Goal: Navigation & Orientation: Understand site structure

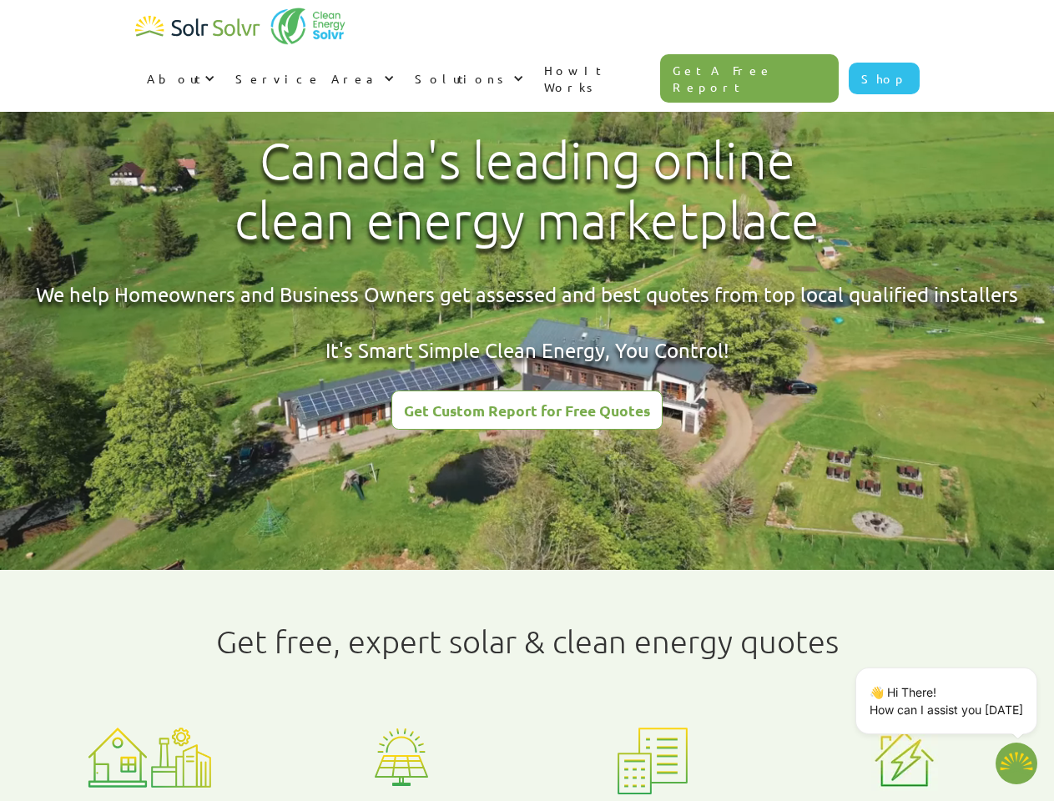
click at [200, 70] on div "About" at bounding box center [173, 78] width 53 height 17
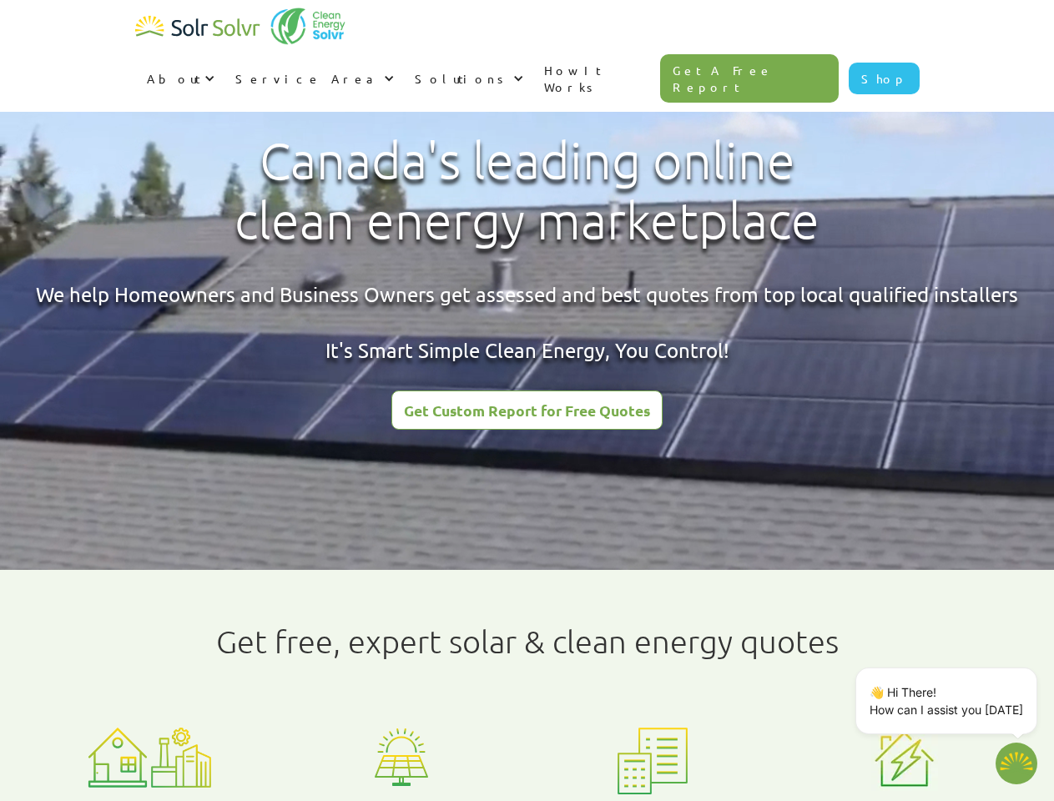
click at [380, 70] on div "Service Area" at bounding box center [307, 78] width 144 height 17
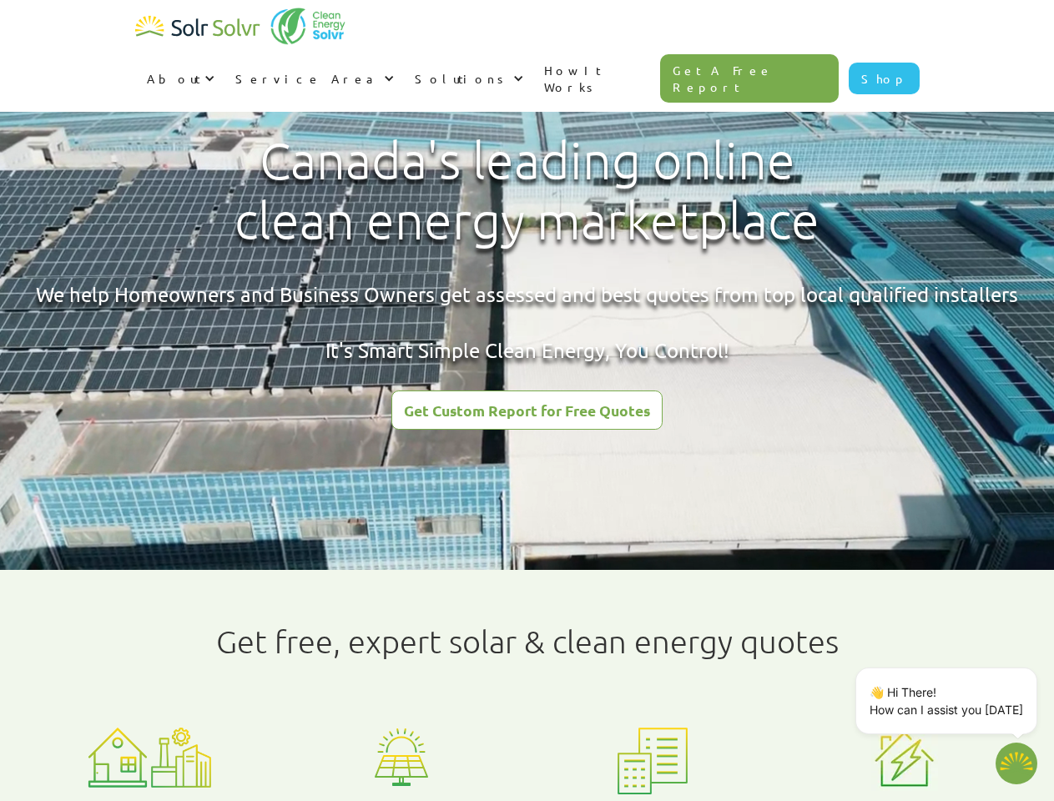
click at [509, 70] on div "Solutions" at bounding box center [462, 78] width 94 height 17
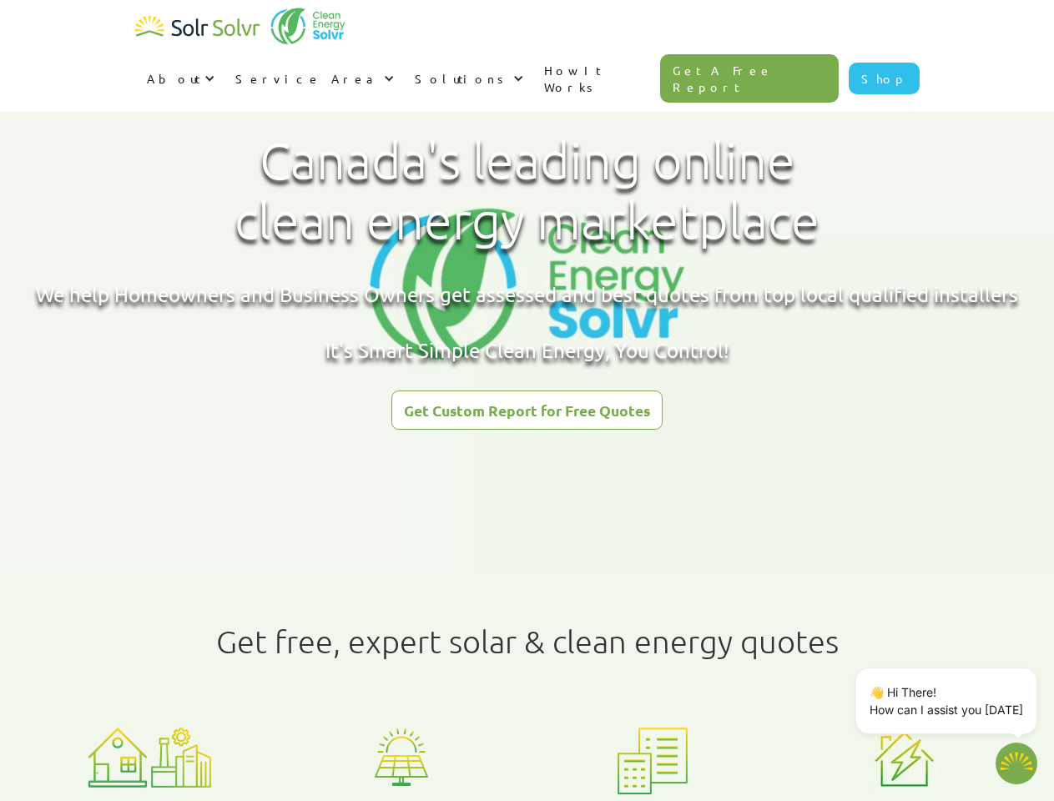
click at [950, 701] on p "👋 Hi There! How can I assist you [DATE]" at bounding box center [947, 701] width 154 height 35
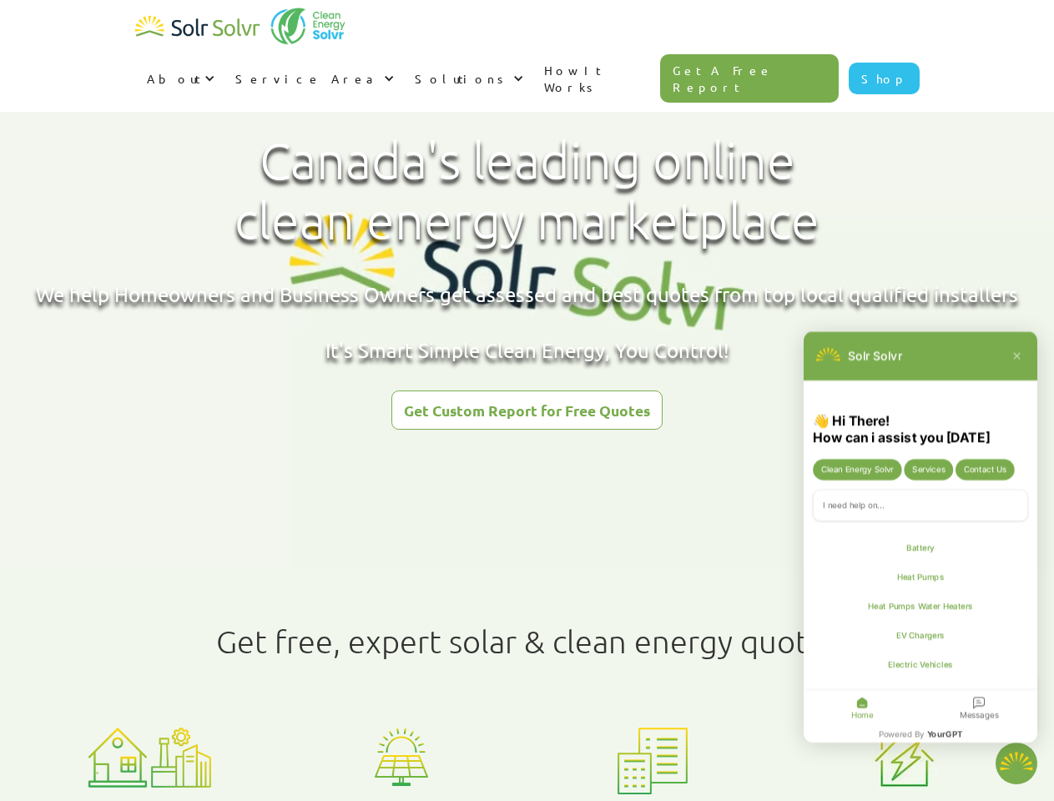
type textarea "x"
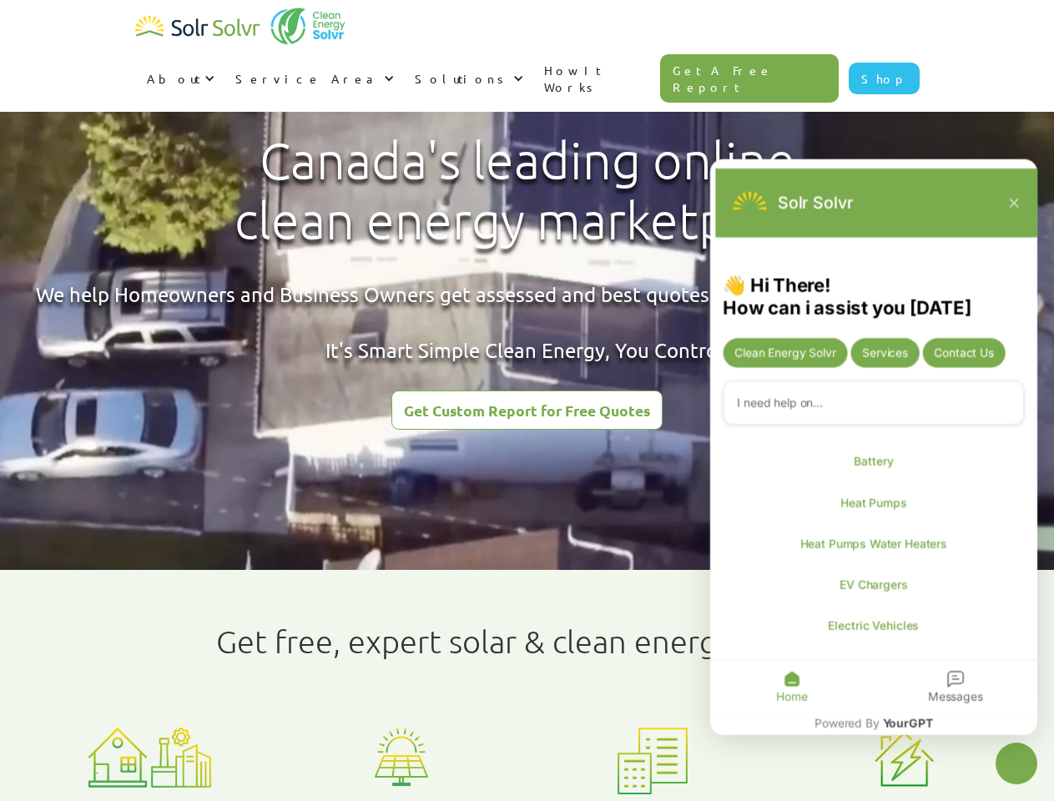
click at [1034, 671] on div "Messages" at bounding box center [956, 686] width 164 height 51
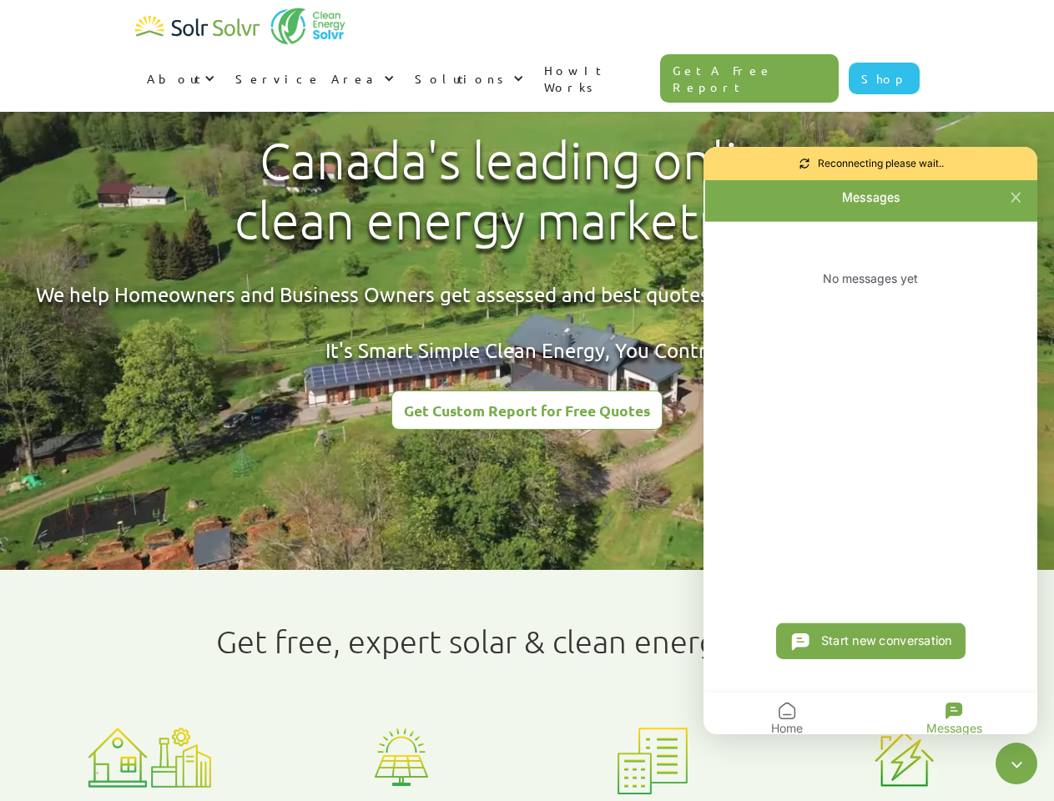
click at [1017, 764] on icon "Close chatbot widget" at bounding box center [1017, 764] width 21 height 21
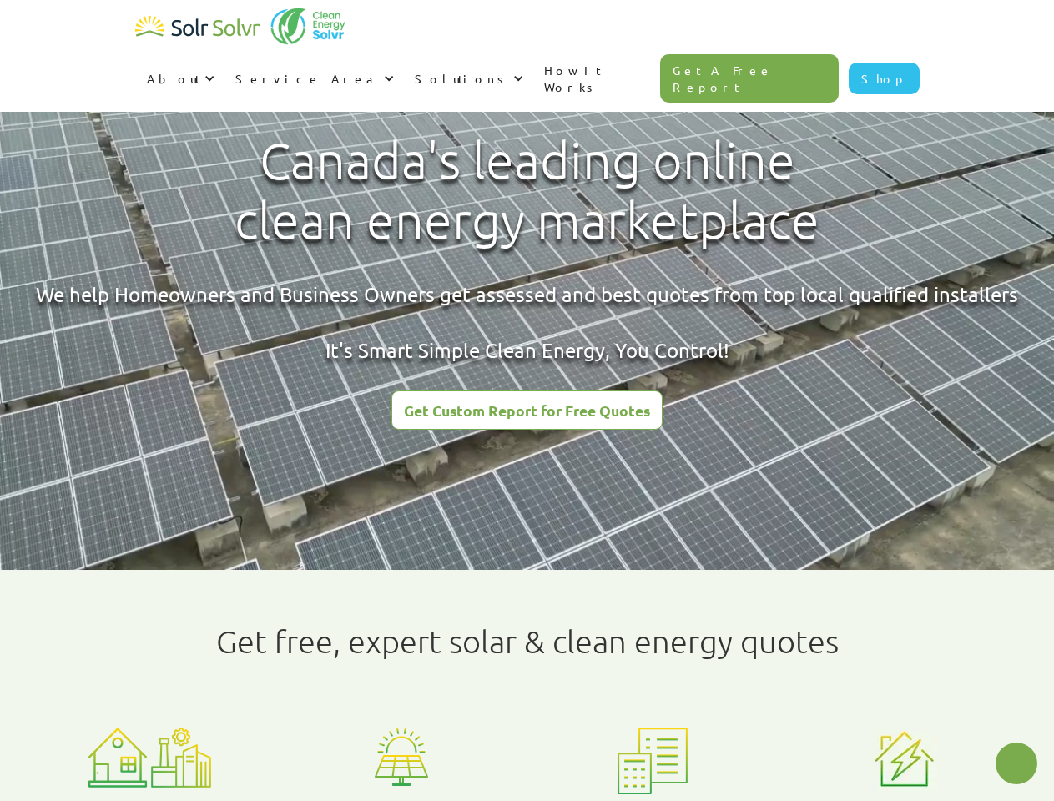
click at [417, 800] on html "About About Solar About Clean Energy Solutions About Solr Solvr Meet the Team B…" at bounding box center [527, 400] width 1054 height 801
